Goal: Information Seeking & Learning: Check status

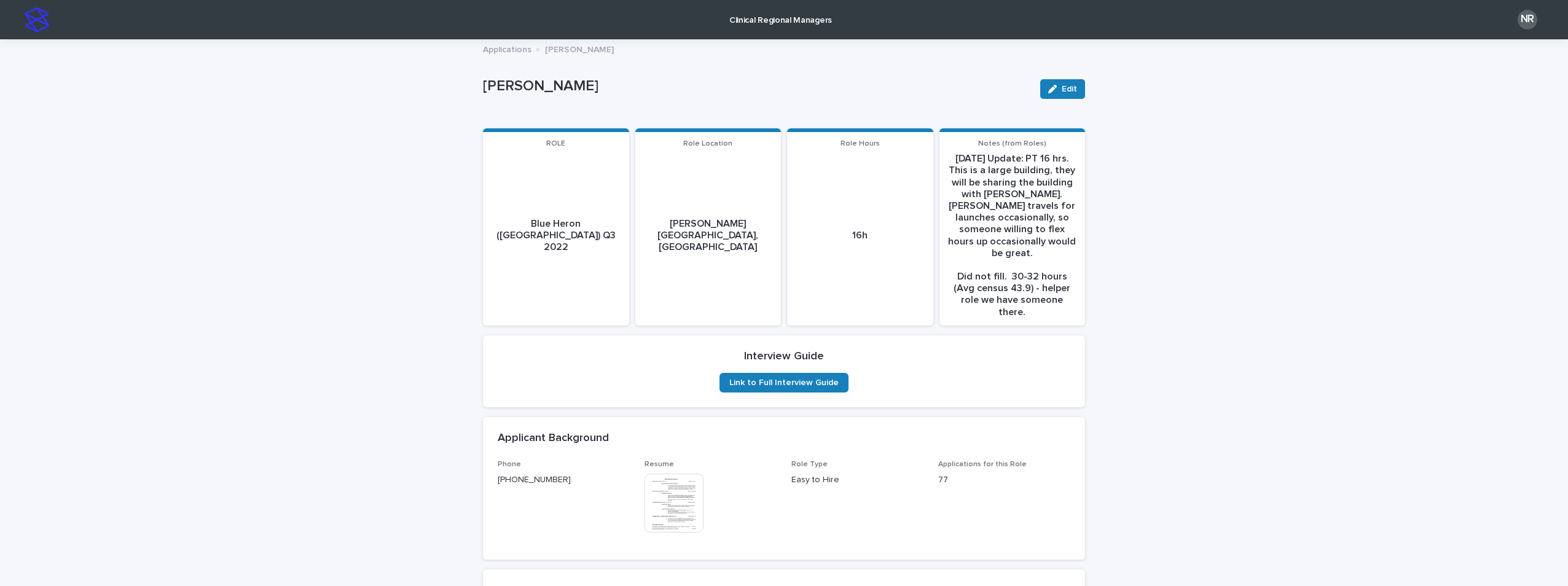
click at [35, 21] on img at bounding box center [36, 19] width 24 height 24
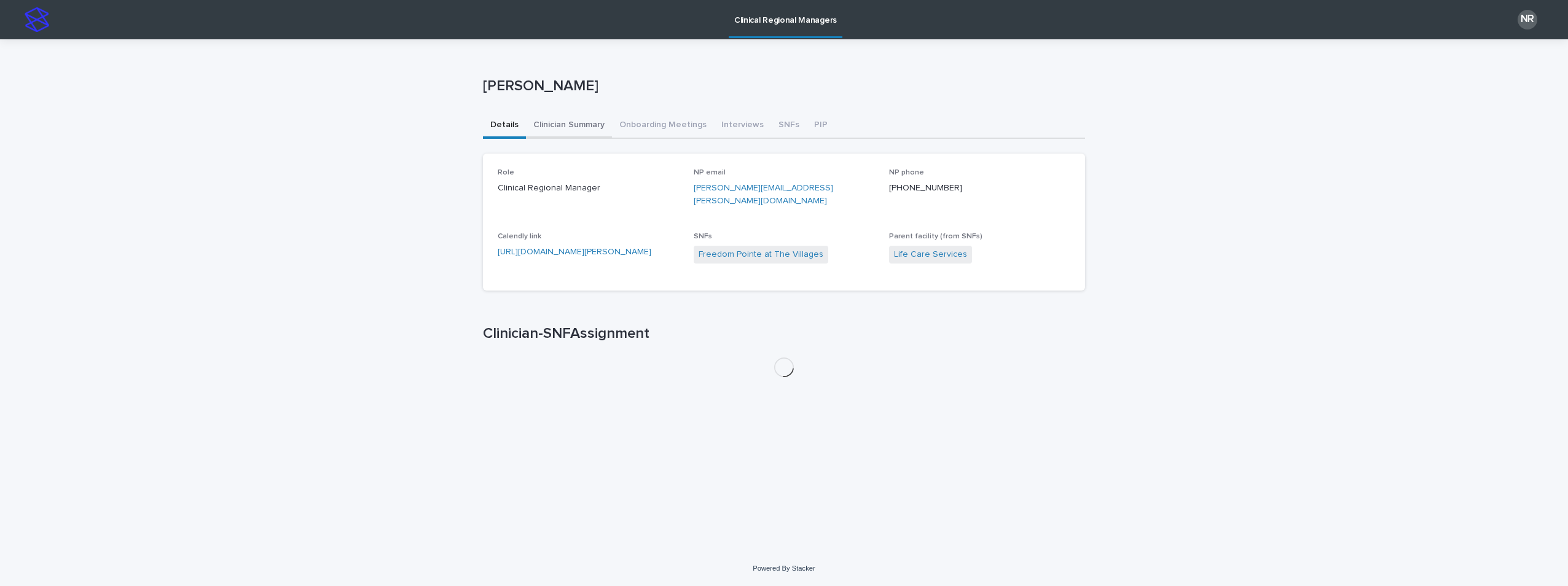
click at [575, 120] on button "Clinician Summary" at bounding box center [568, 126] width 86 height 26
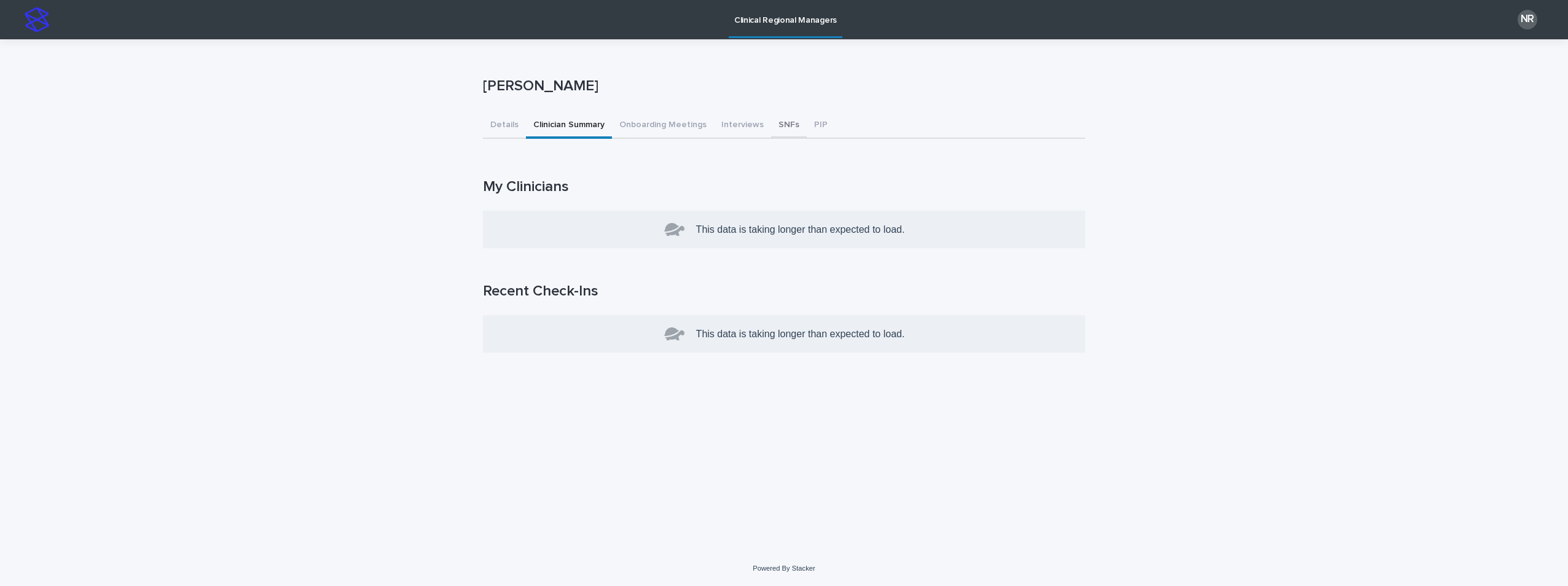
click at [781, 127] on button "SNFs" at bounding box center [789, 126] width 36 height 26
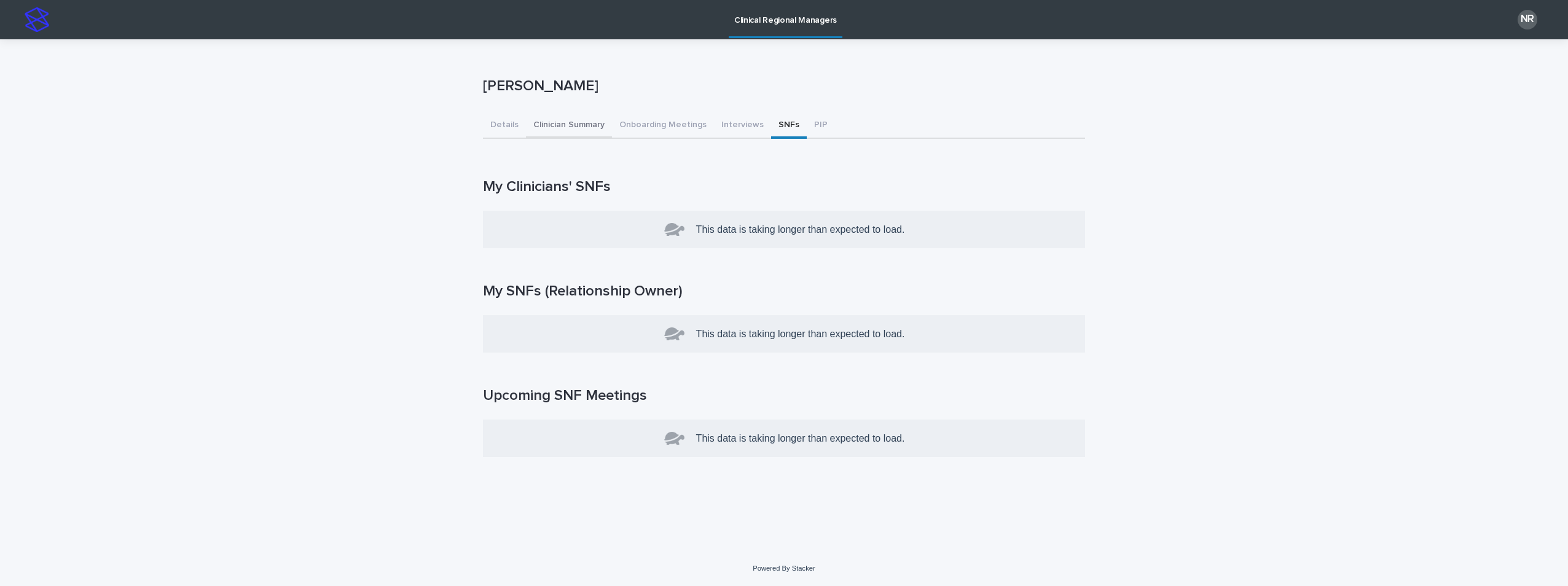
click at [557, 125] on button "Clinician Summary" at bounding box center [568, 126] width 86 height 26
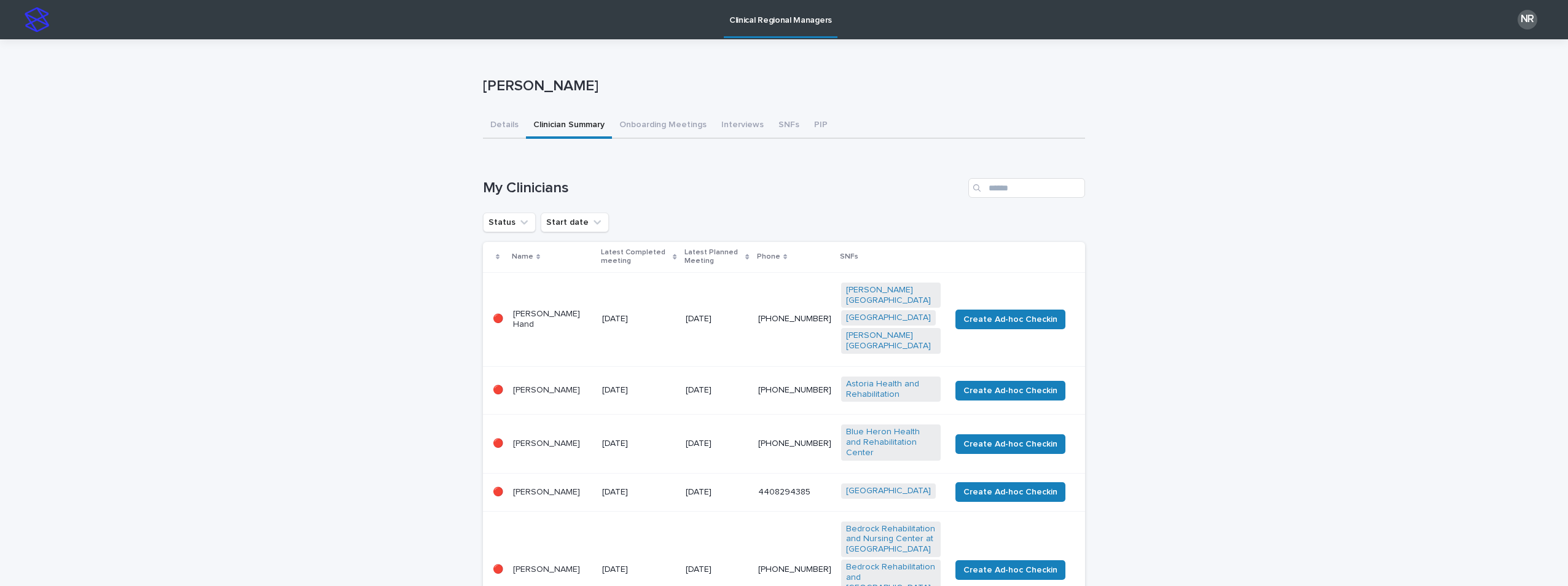
click at [618, 295] on td "[DATE]" at bounding box center [639, 319] width 84 height 94
